Goal: Use online tool/utility: Utilize a website feature to perform a specific function

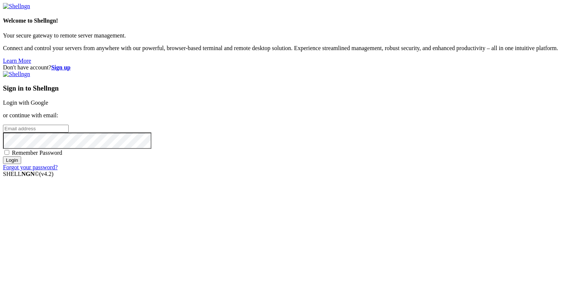
click at [48, 106] on link "Login with Google" at bounding box center [25, 102] width 45 height 6
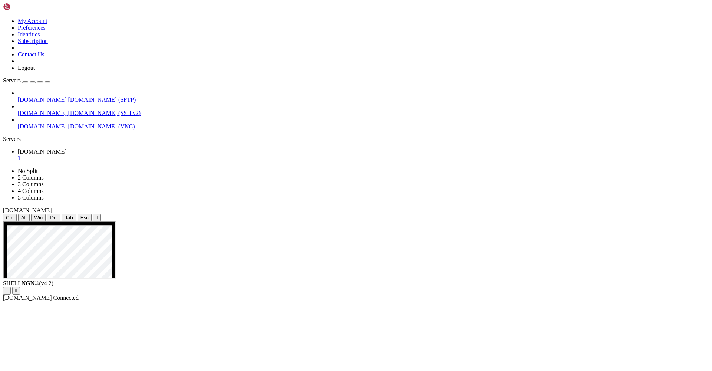
drag, startPoint x: 394, startPoint y: 481, endPoint x: 425, endPoint y: 481, distance: 30.8
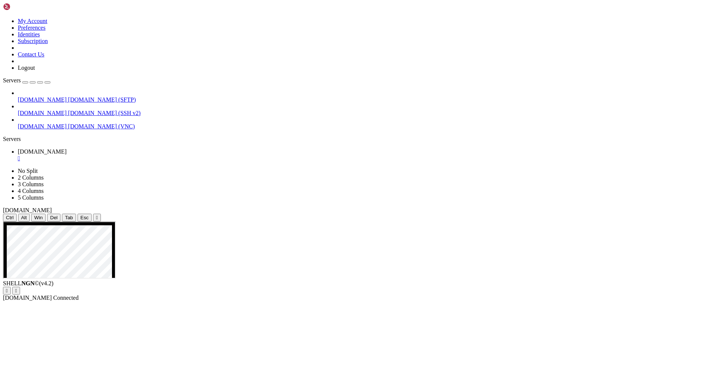
drag, startPoint x: 405, startPoint y: 339, endPoint x: 471, endPoint y: 338, distance: 66.1
